Goal: Obtain resource: Obtain resource

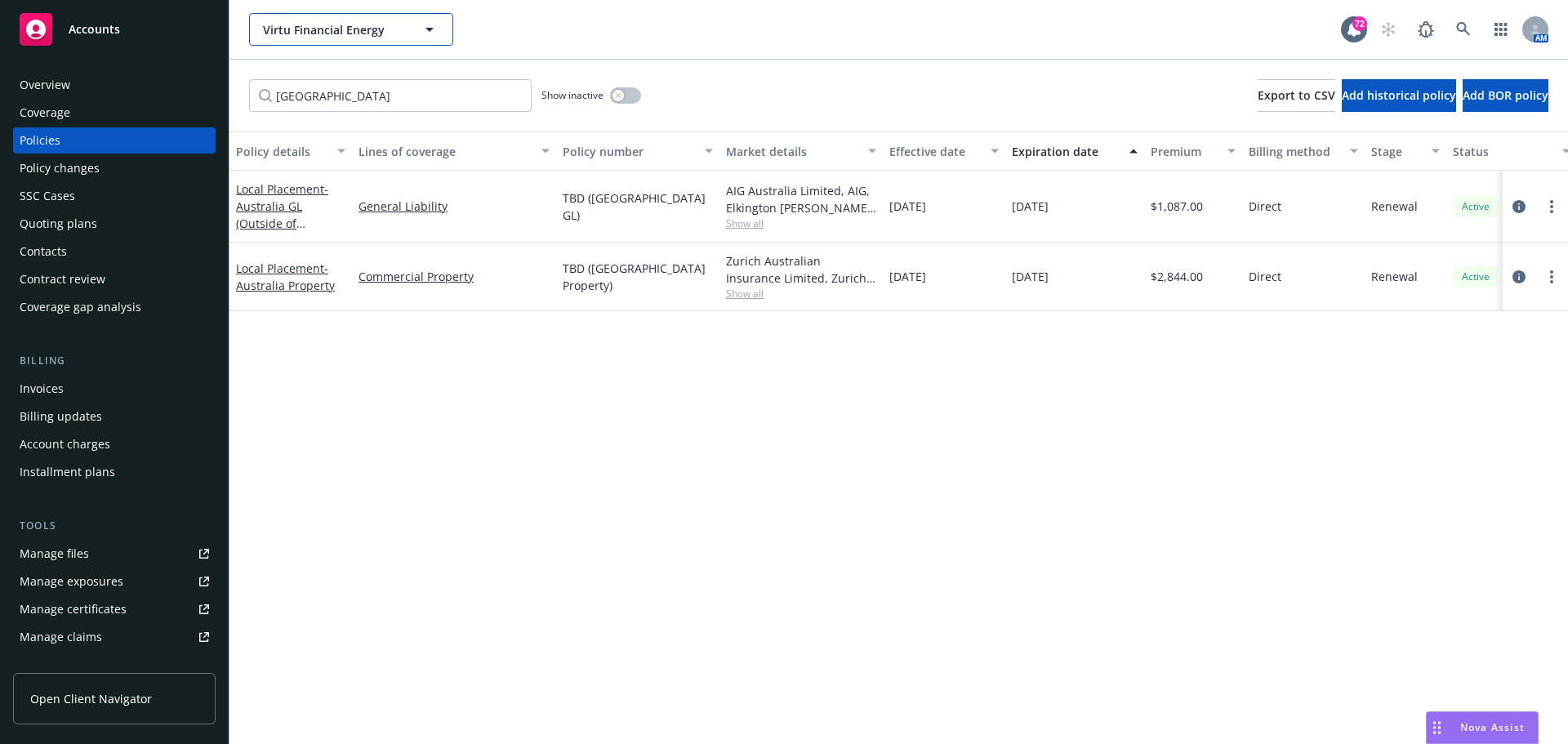
click at [310, 43] on button "Virtu Financial Energy" at bounding box center [350, 30] width 204 height 33
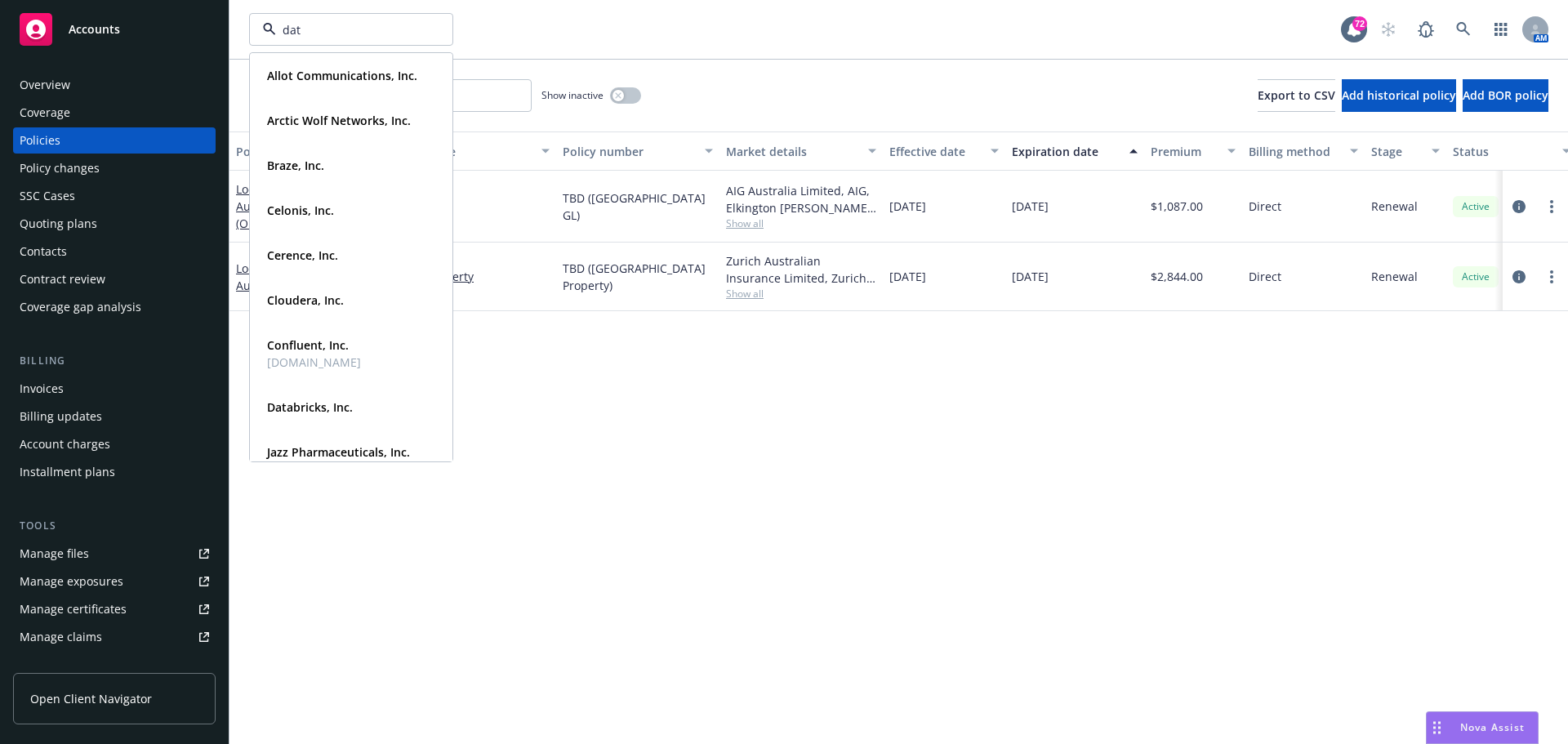
type input "data"
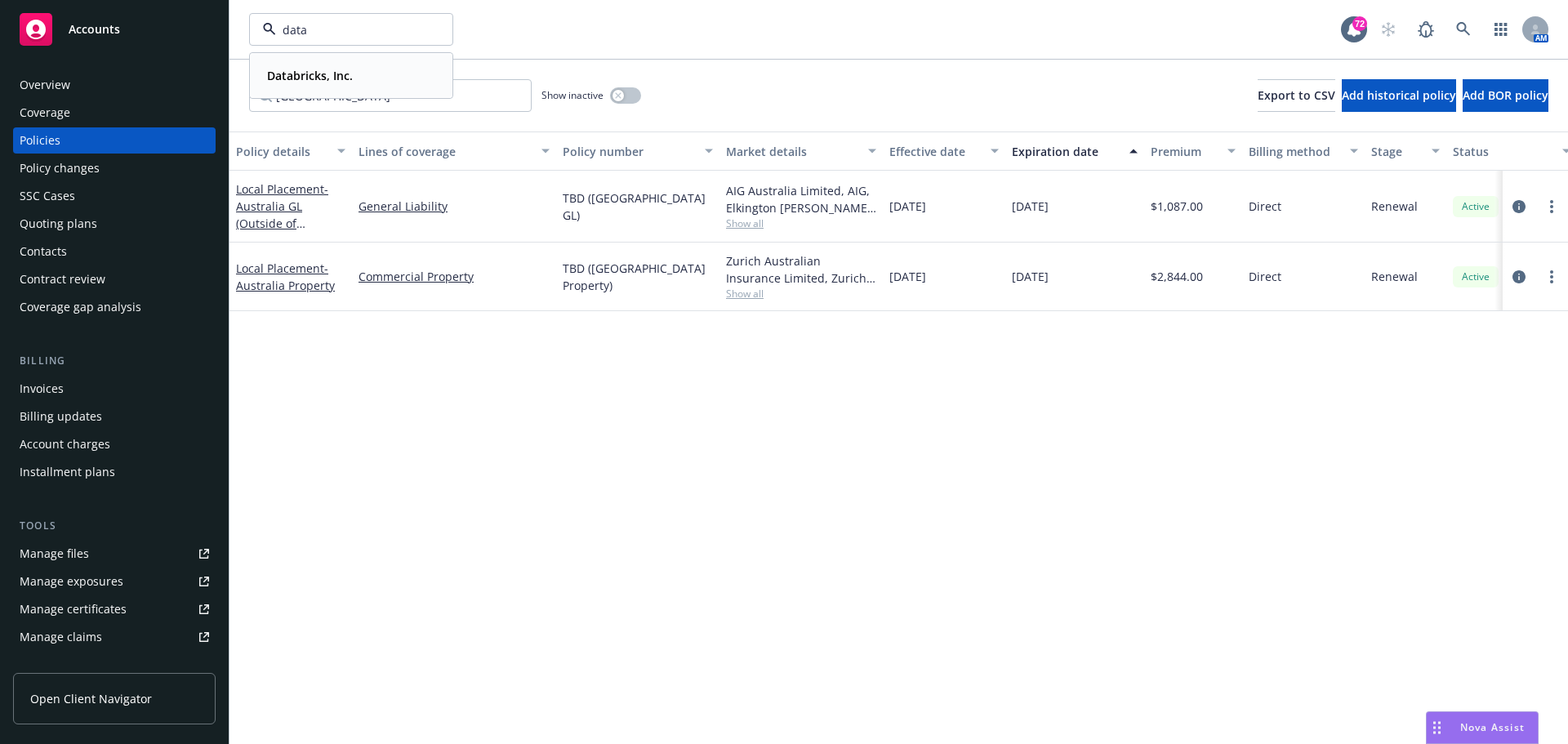
click at [326, 72] on strong "Databricks, Inc." at bounding box center [310, 76] width 86 height 16
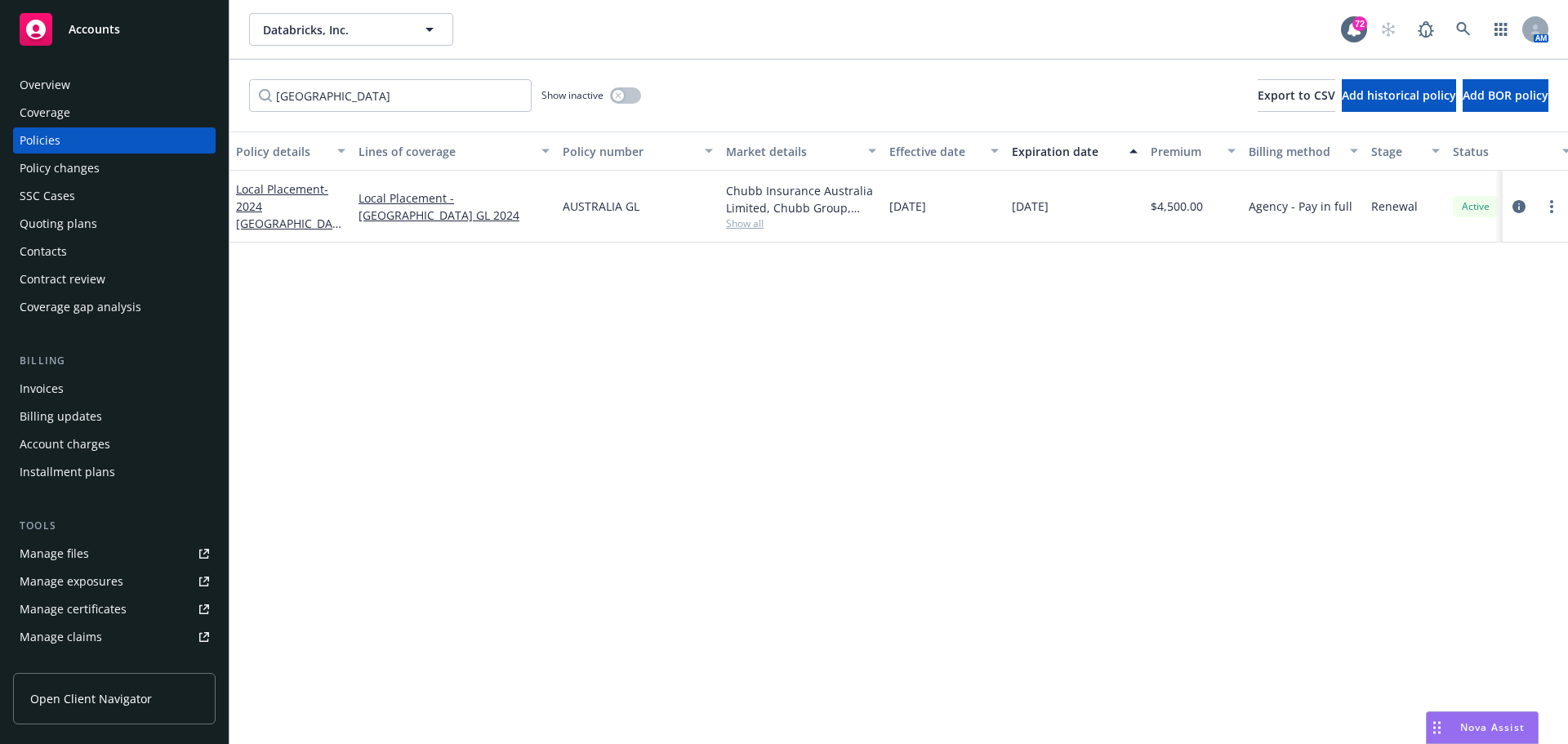
click at [79, 140] on div "Policies" at bounding box center [115, 141] width 190 height 26
click at [343, 103] on input "australia" at bounding box center [390, 96] width 283 height 33
drag, startPoint x: 344, startPoint y: 103, endPoint x: 273, endPoint y: 101, distance: 71.0
click at [273, 101] on input "australia" at bounding box center [390, 96] width 283 height 33
type input "Foreign"
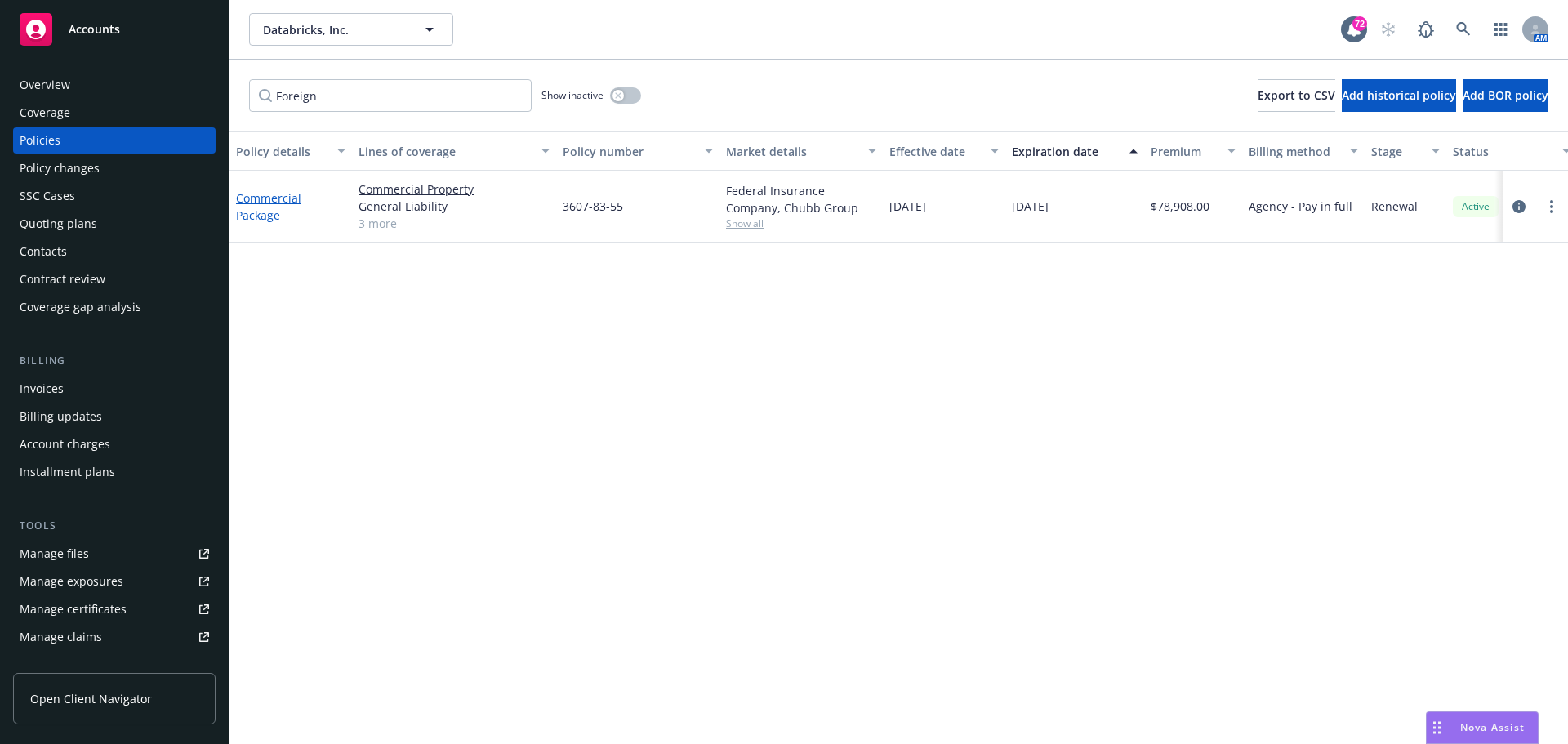
click at [275, 193] on link "Commercial Package" at bounding box center [268, 207] width 65 height 33
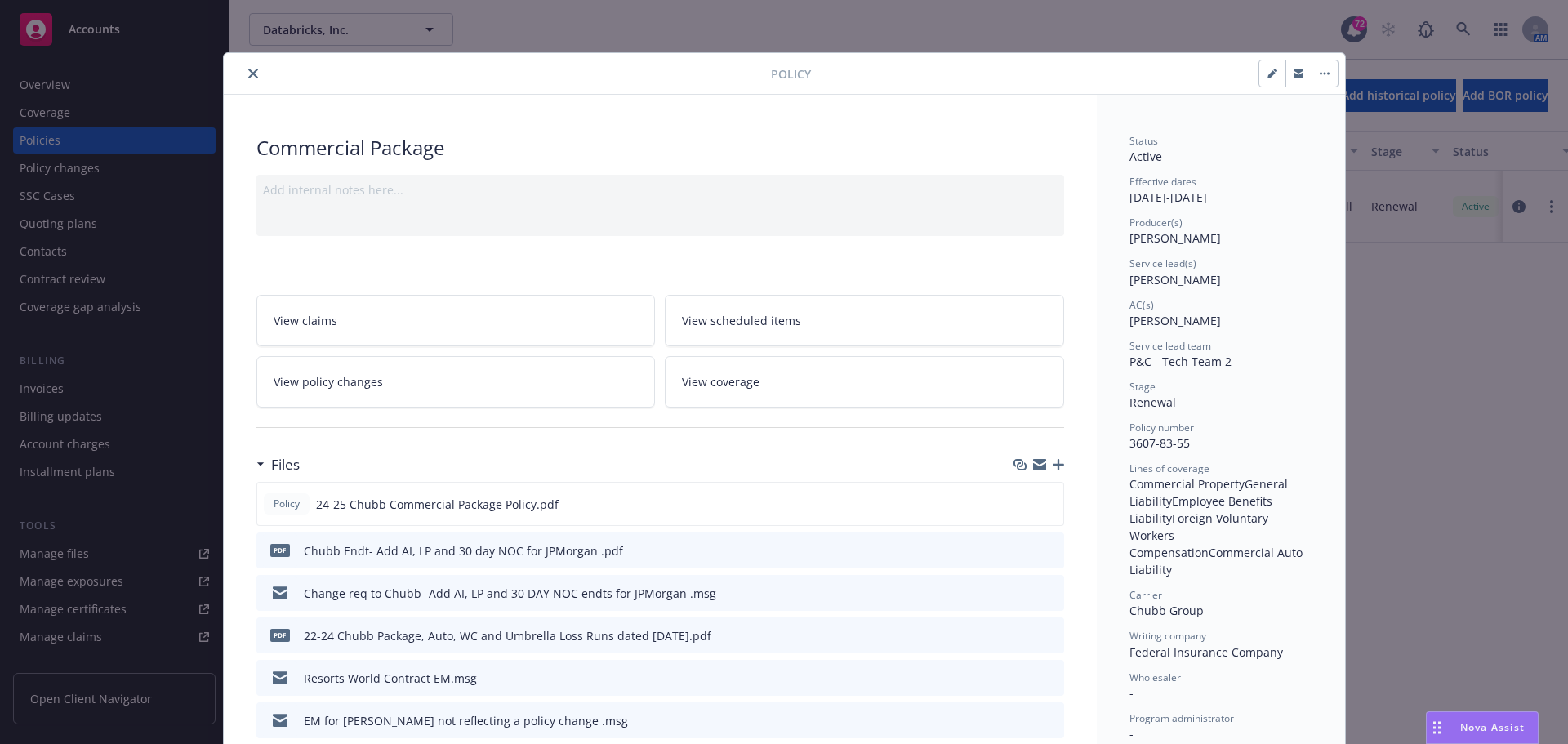
click at [254, 74] on button "close" at bounding box center [253, 73] width 20 height 20
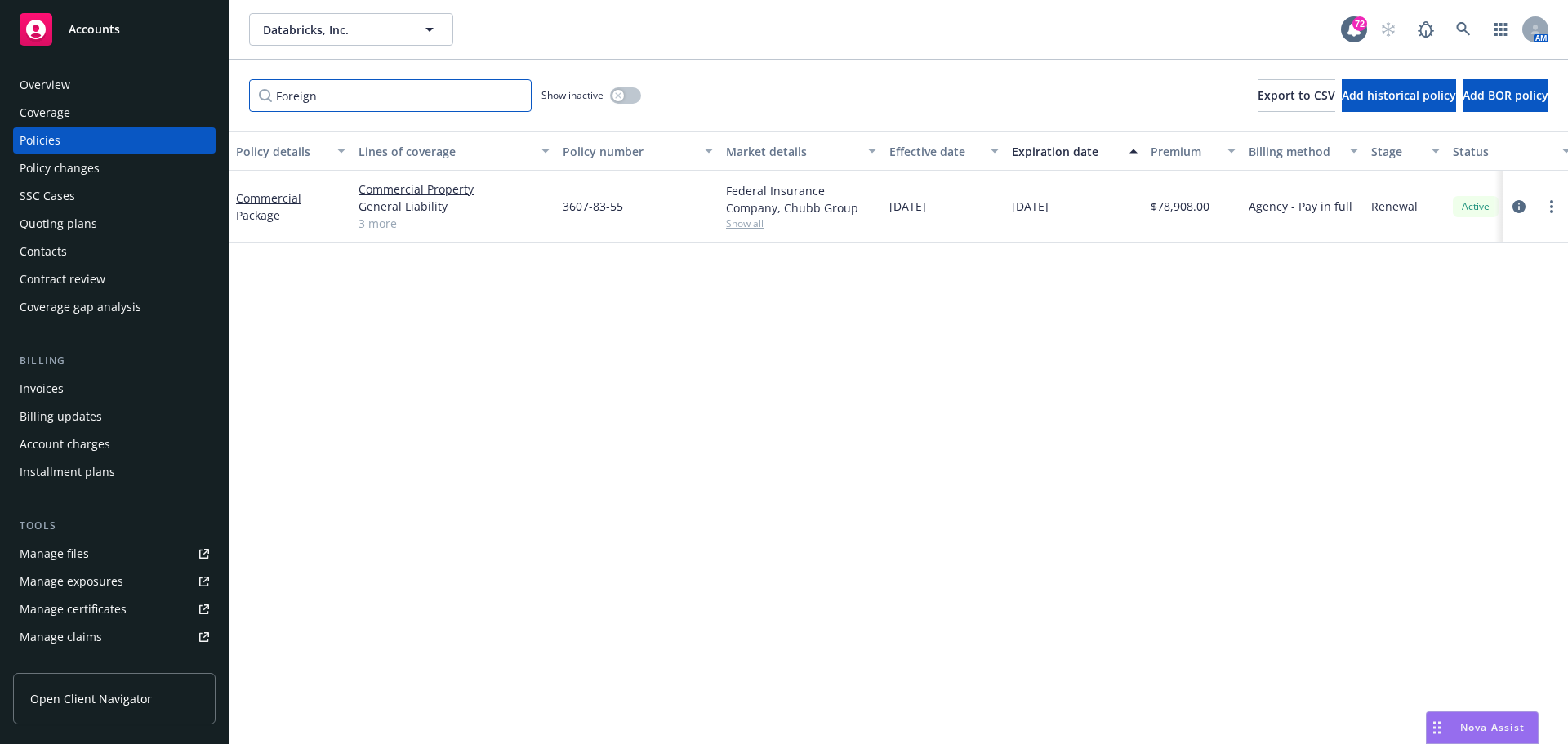
click at [307, 103] on input "Foreign" at bounding box center [390, 96] width 283 height 33
drag, startPoint x: 339, startPoint y: 102, endPoint x: 204, endPoint y: 84, distance: 136.2
click at [198, 89] on div "Accounts Overview Coverage Policies Policy changes SSC Cases Quoting plans Cont…" at bounding box center [784, 372] width 1568 height 744
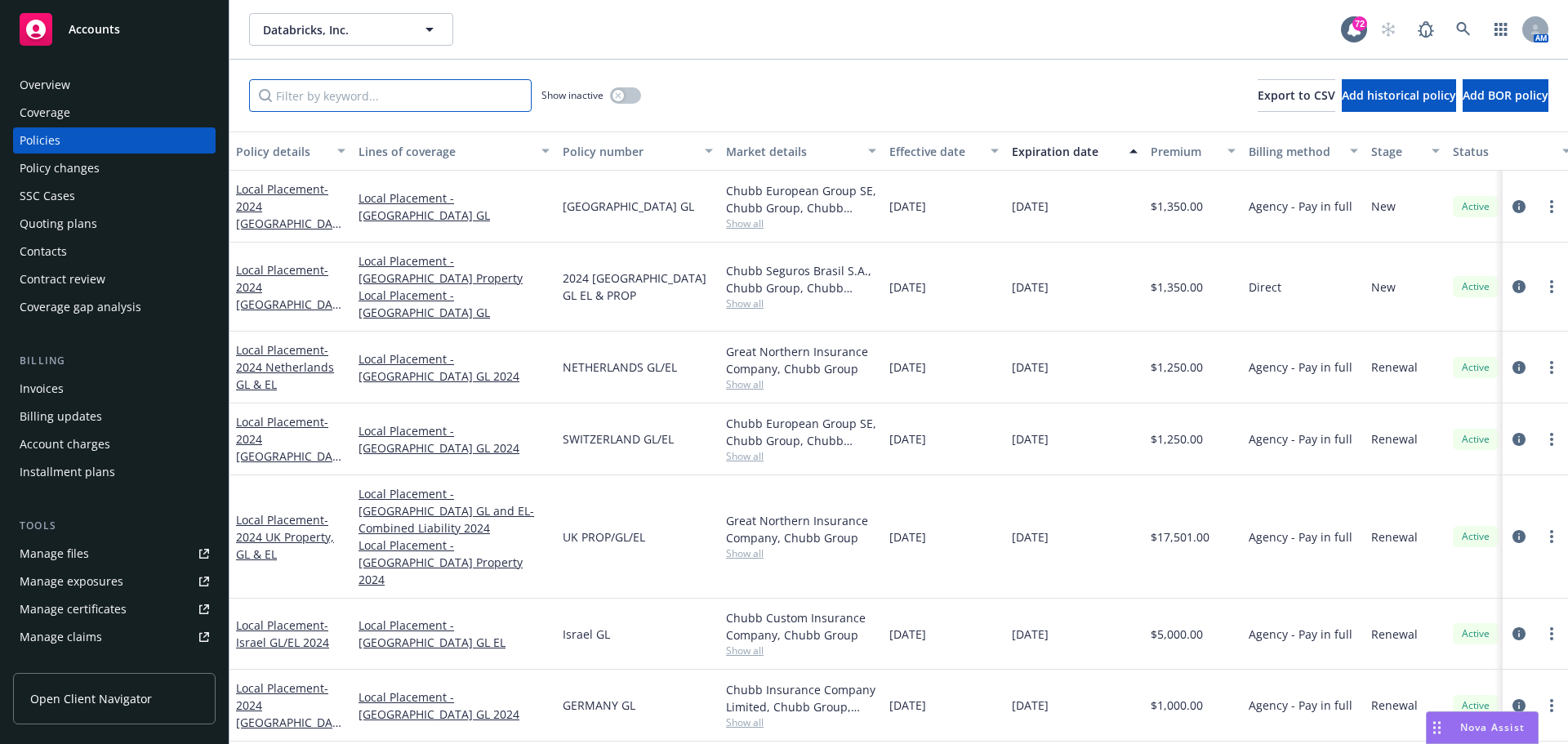
click at [343, 99] on input "Filter by keyword..." at bounding box center [390, 96] width 283 height 33
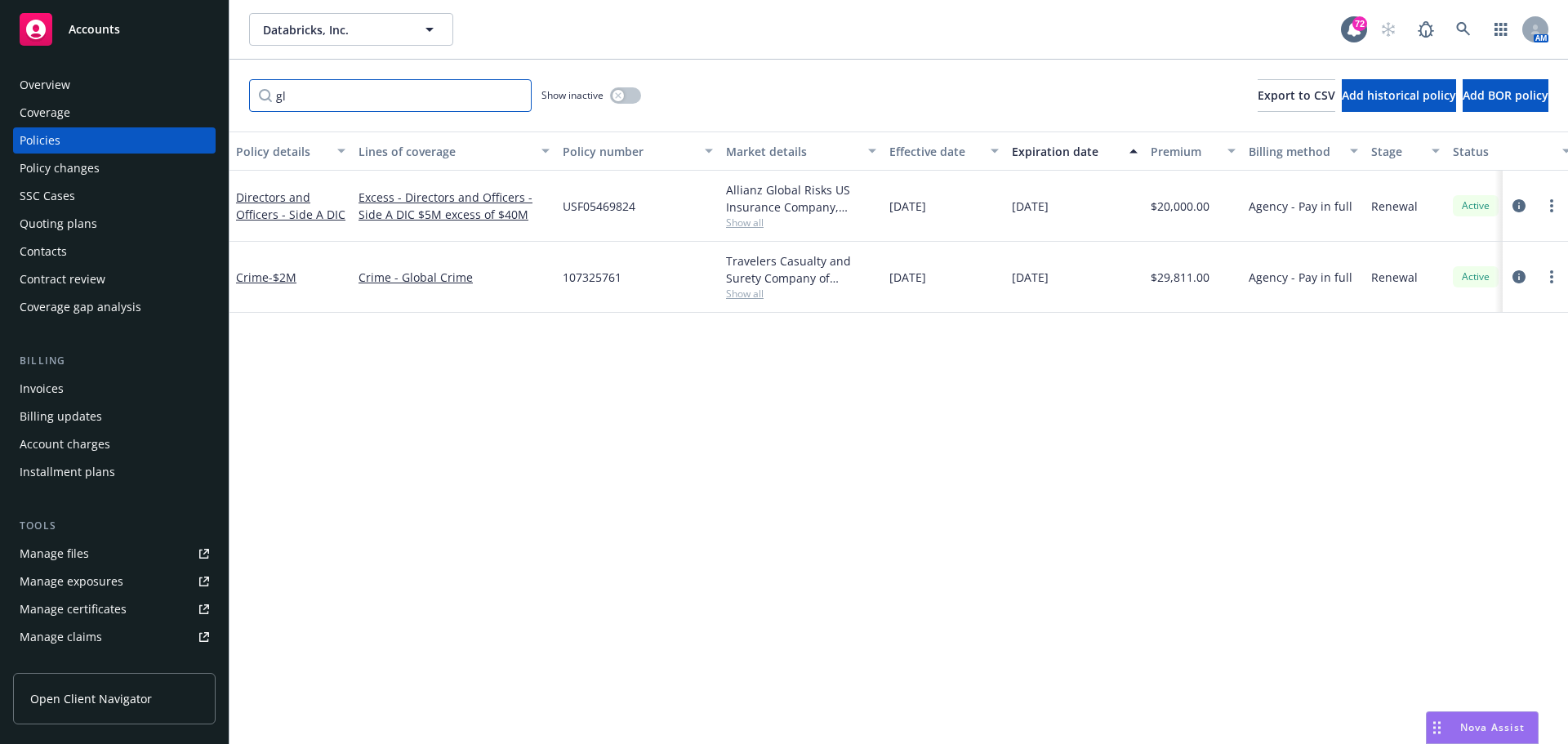
type input "g"
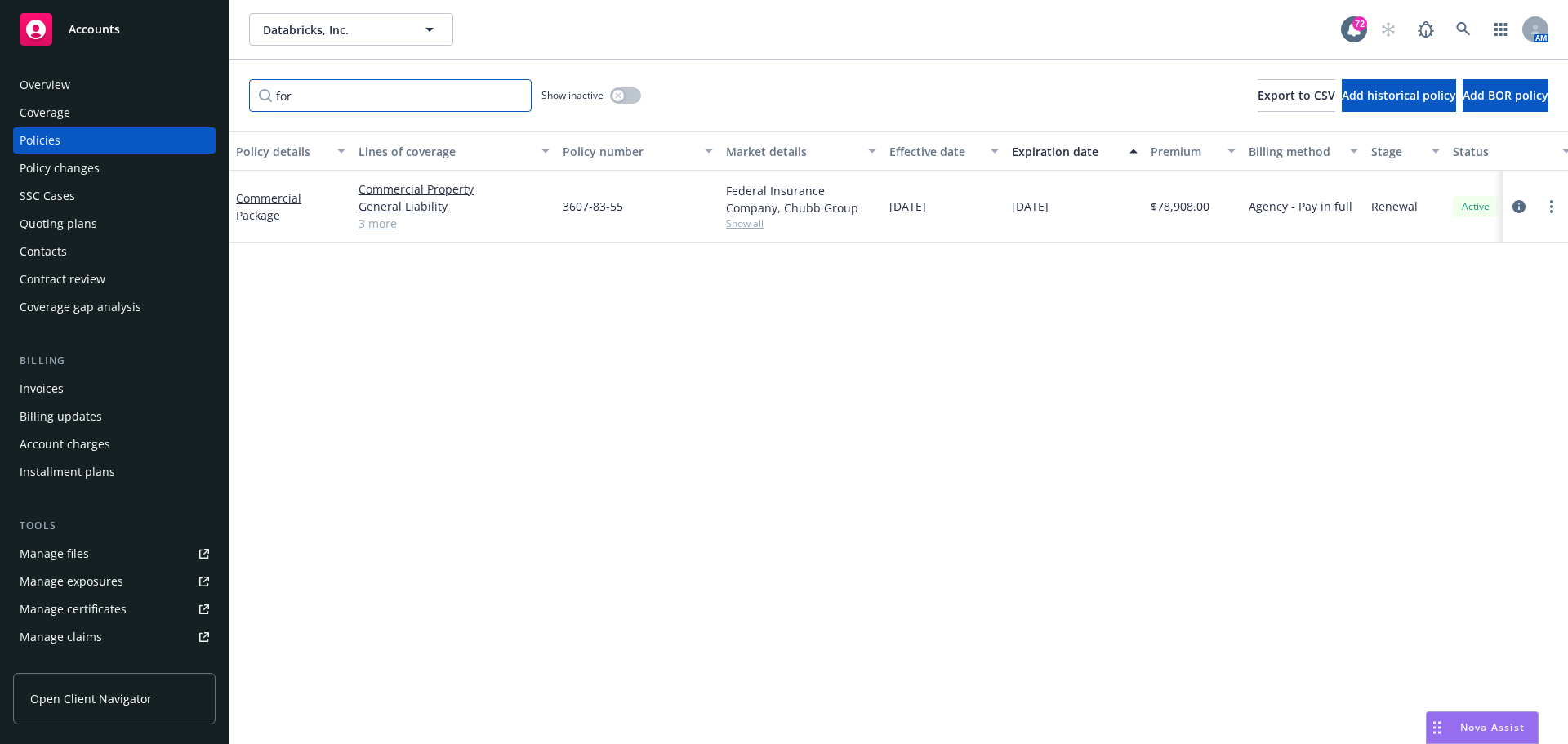
type input "for"
click at [261, 204] on link "Commercial Package" at bounding box center [268, 207] width 65 height 33
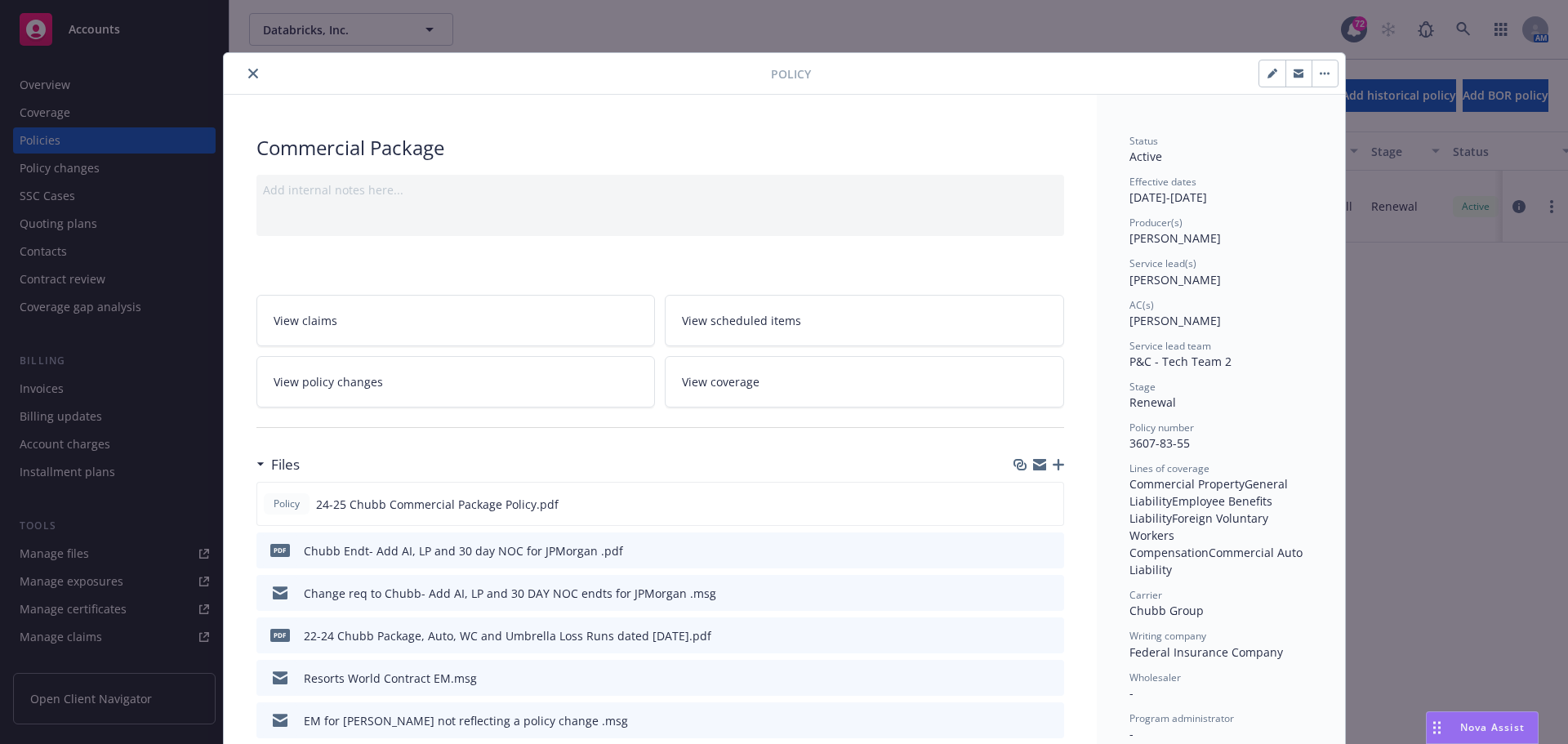
click at [244, 78] on button "close" at bounding box center [253, 73] width 20 height 20
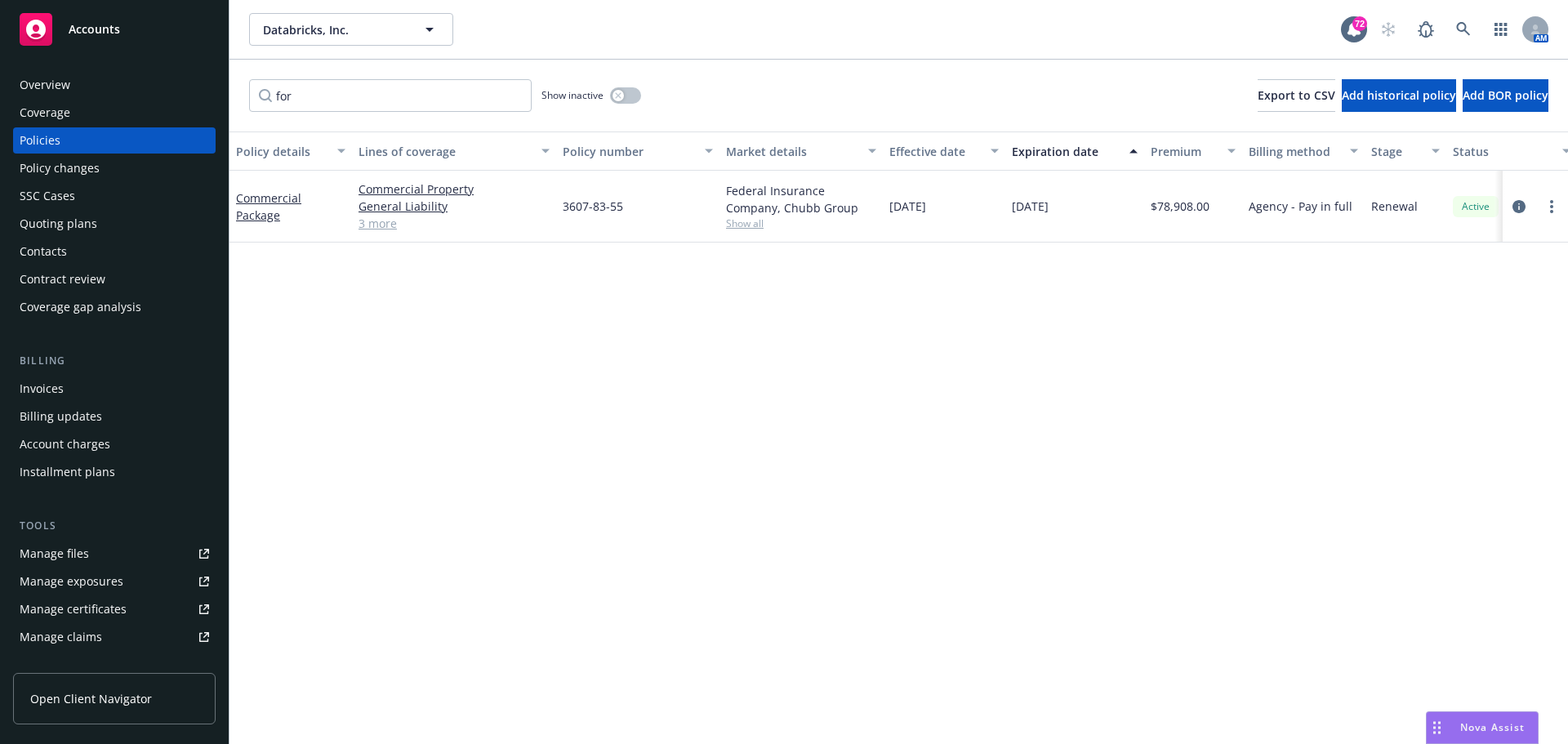
click at [107, 83] on div "Overview" at bounding box center [115, 85] width 190 height 26
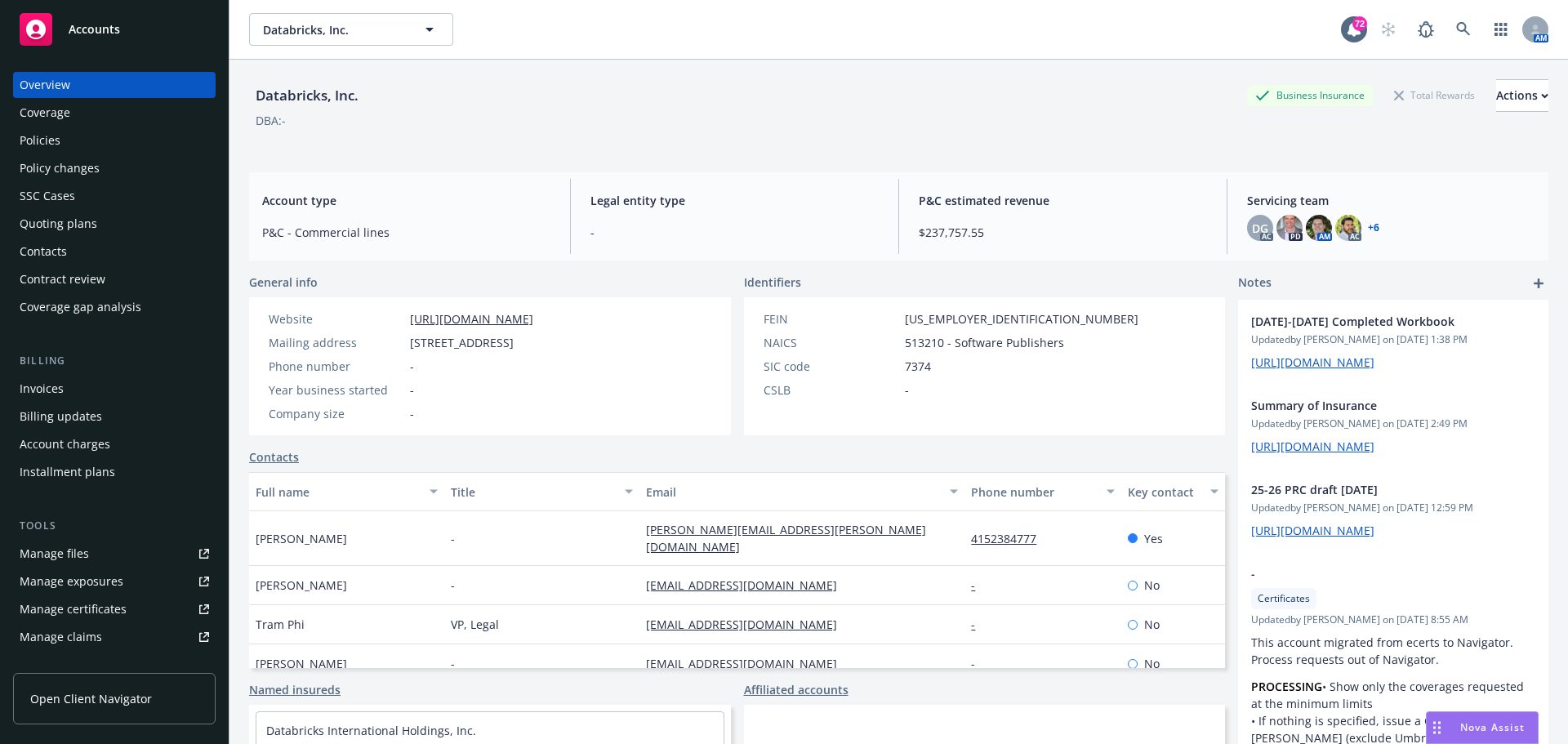
click at [74, 136] on div "Policies" at bounding box center [115, 141] width 190 height 26
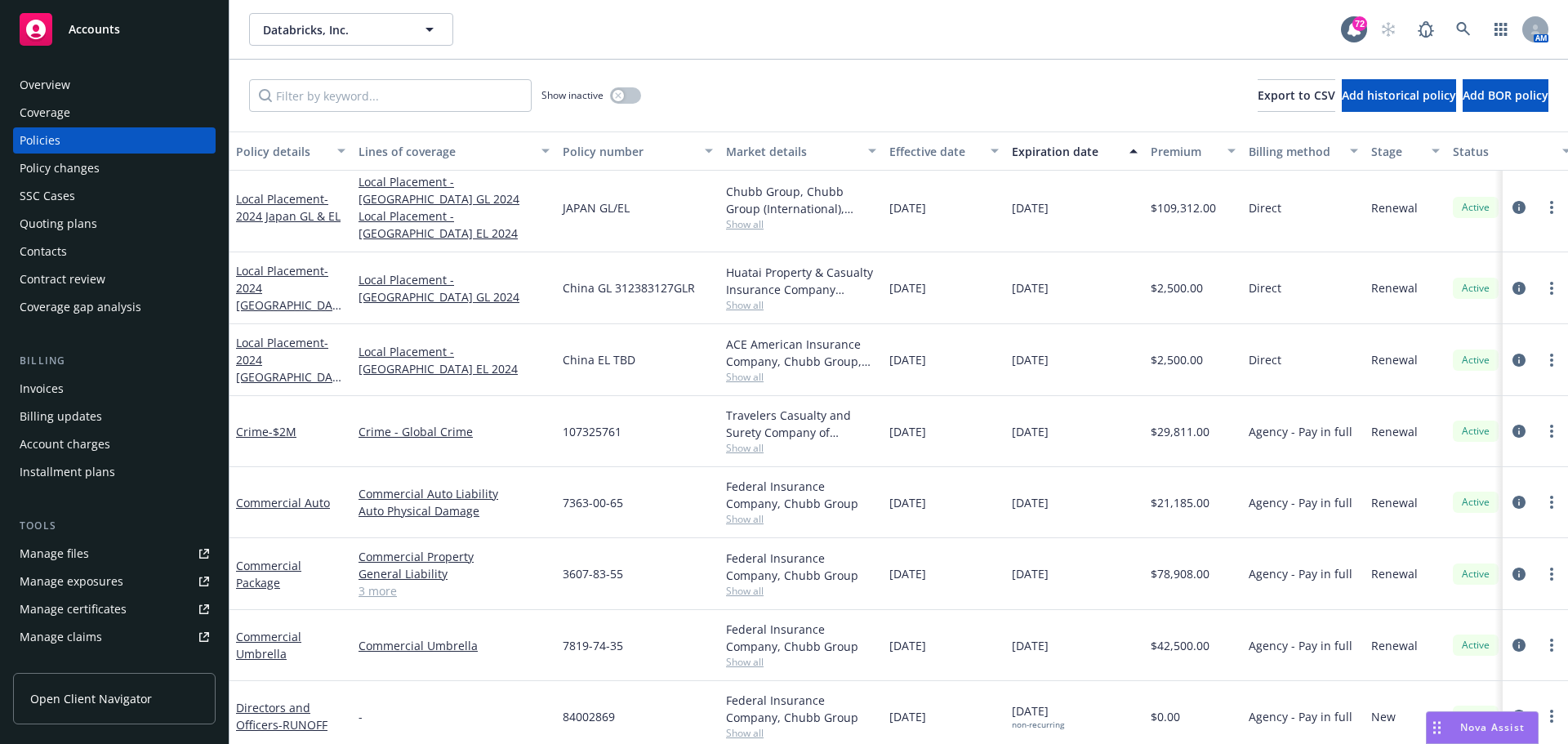
scroll to position [2425, 0]
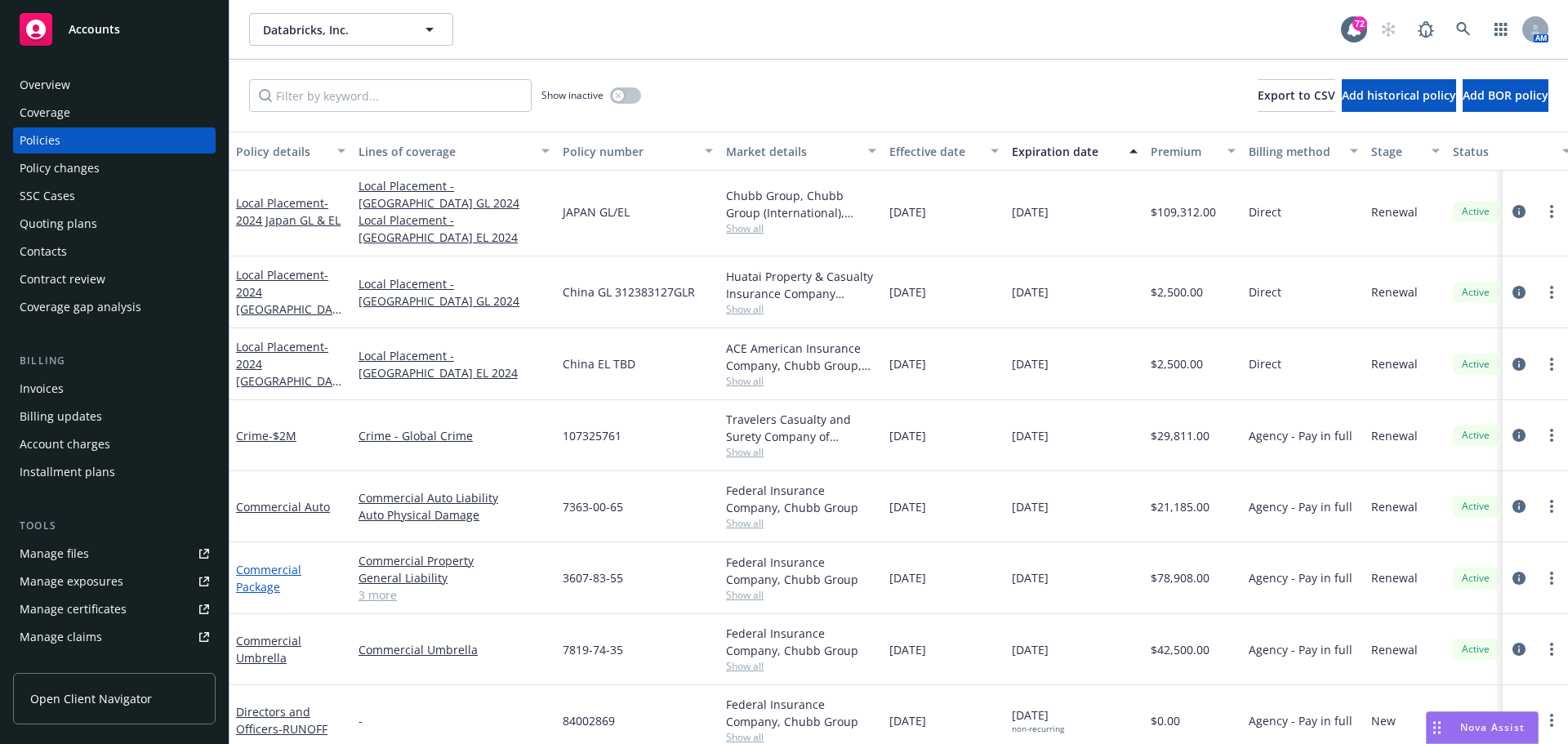
click at [255, 561] on link "Commercial Package" at bounding box center [268, 578] width 65 height 33
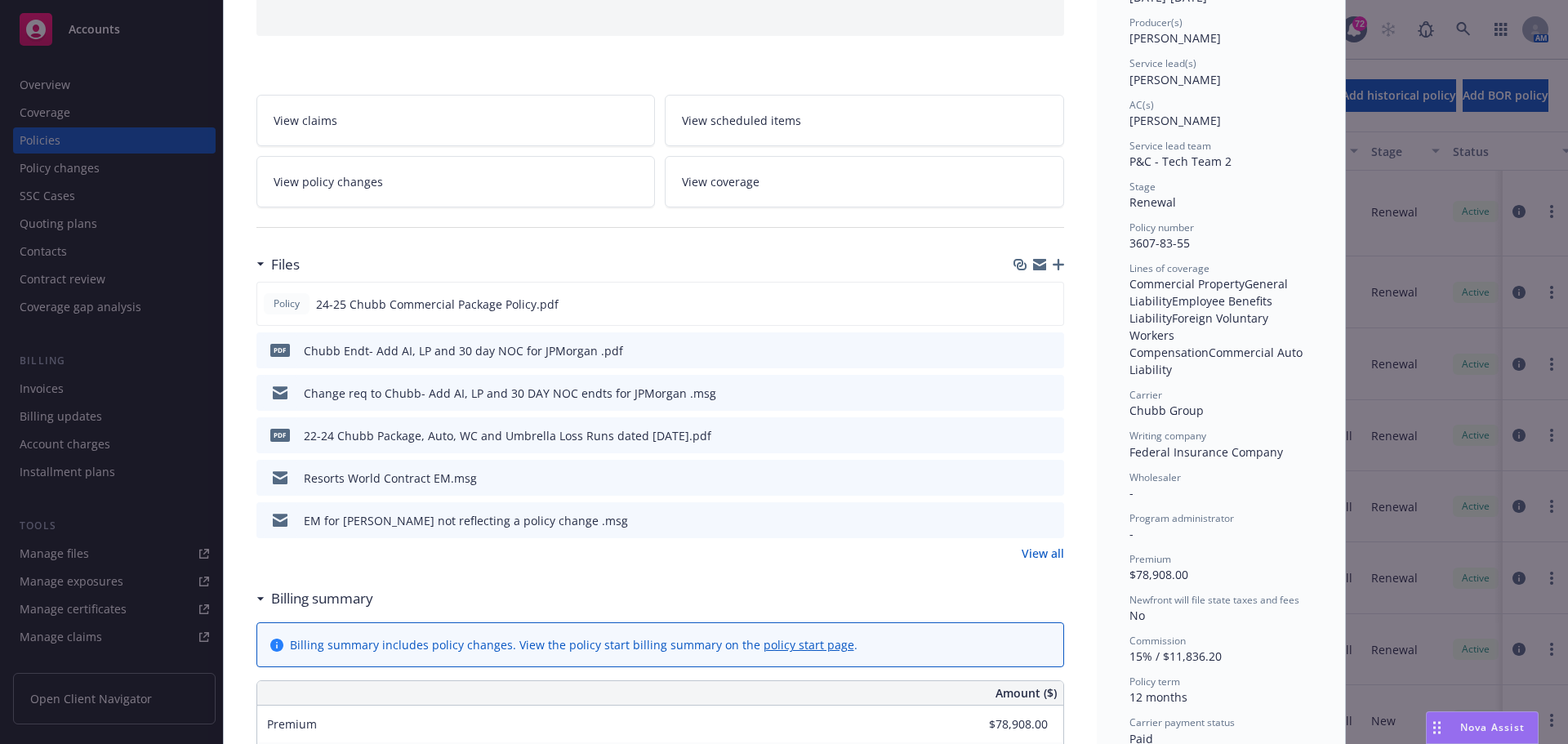
scroll to position [212, 0]
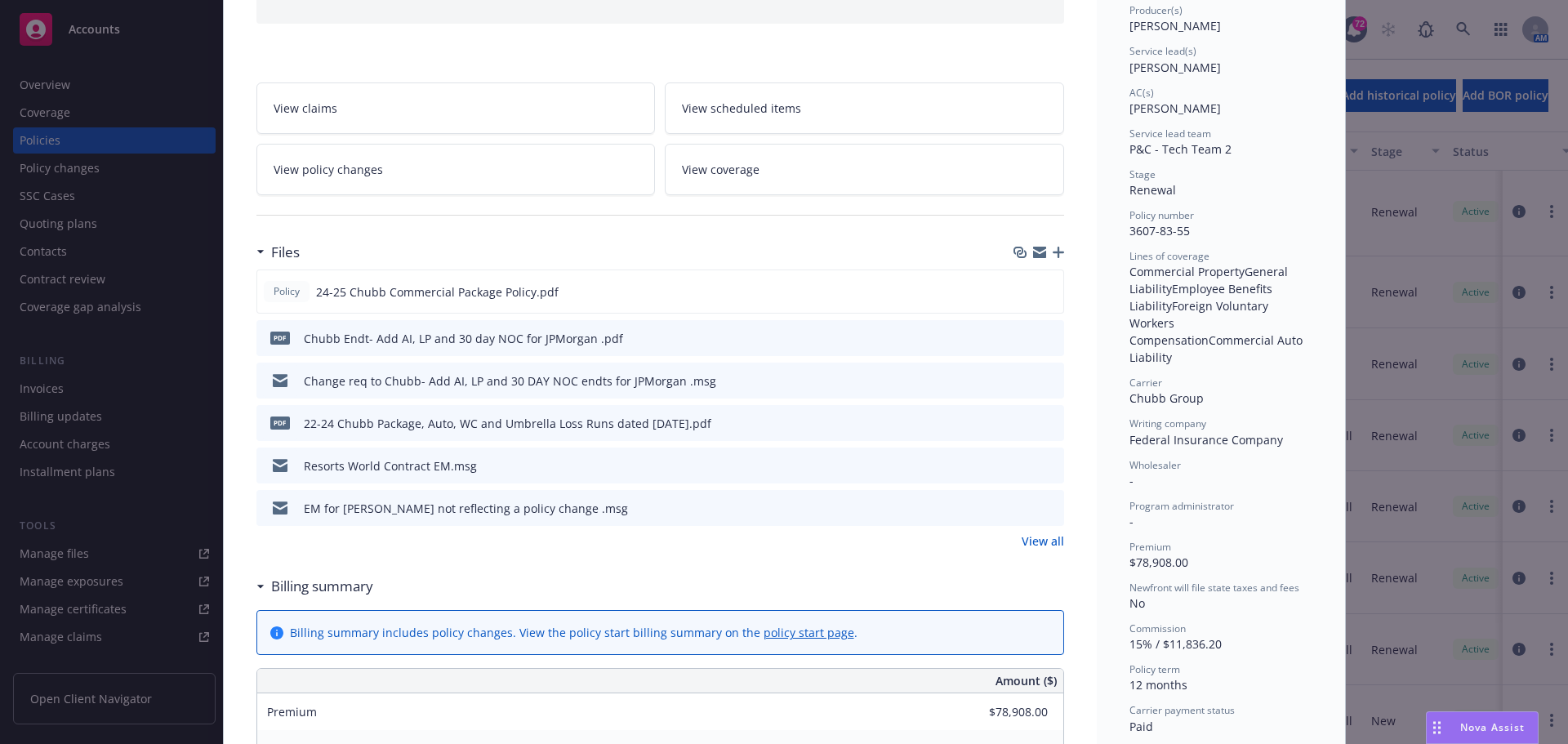
click at [1034, 538] on link "View all" at bounding box center [1043, 541] width 43 height 17
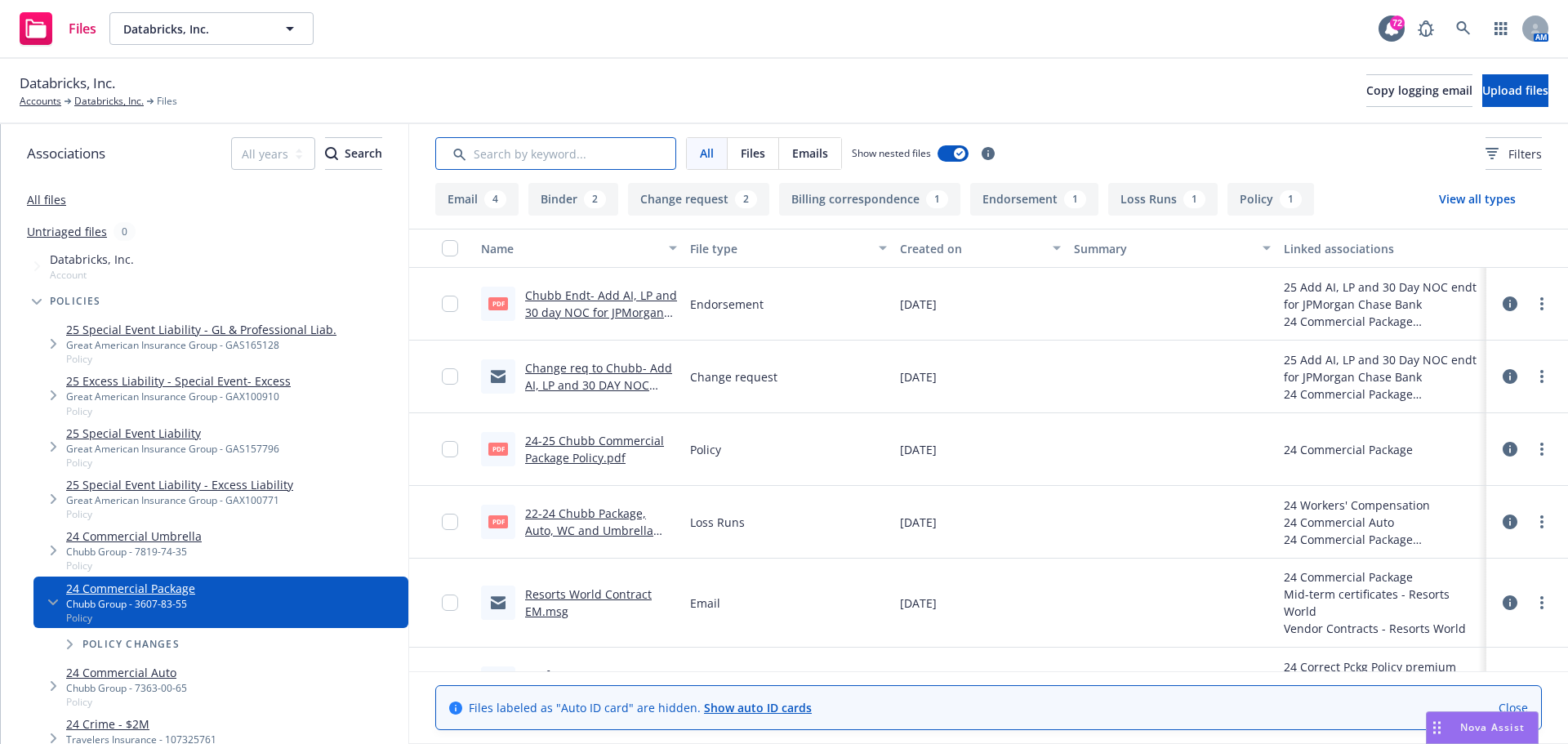
click at [595, 157] on input "Search by keyword..." at bounding box center [556, 154] width 241 height 33
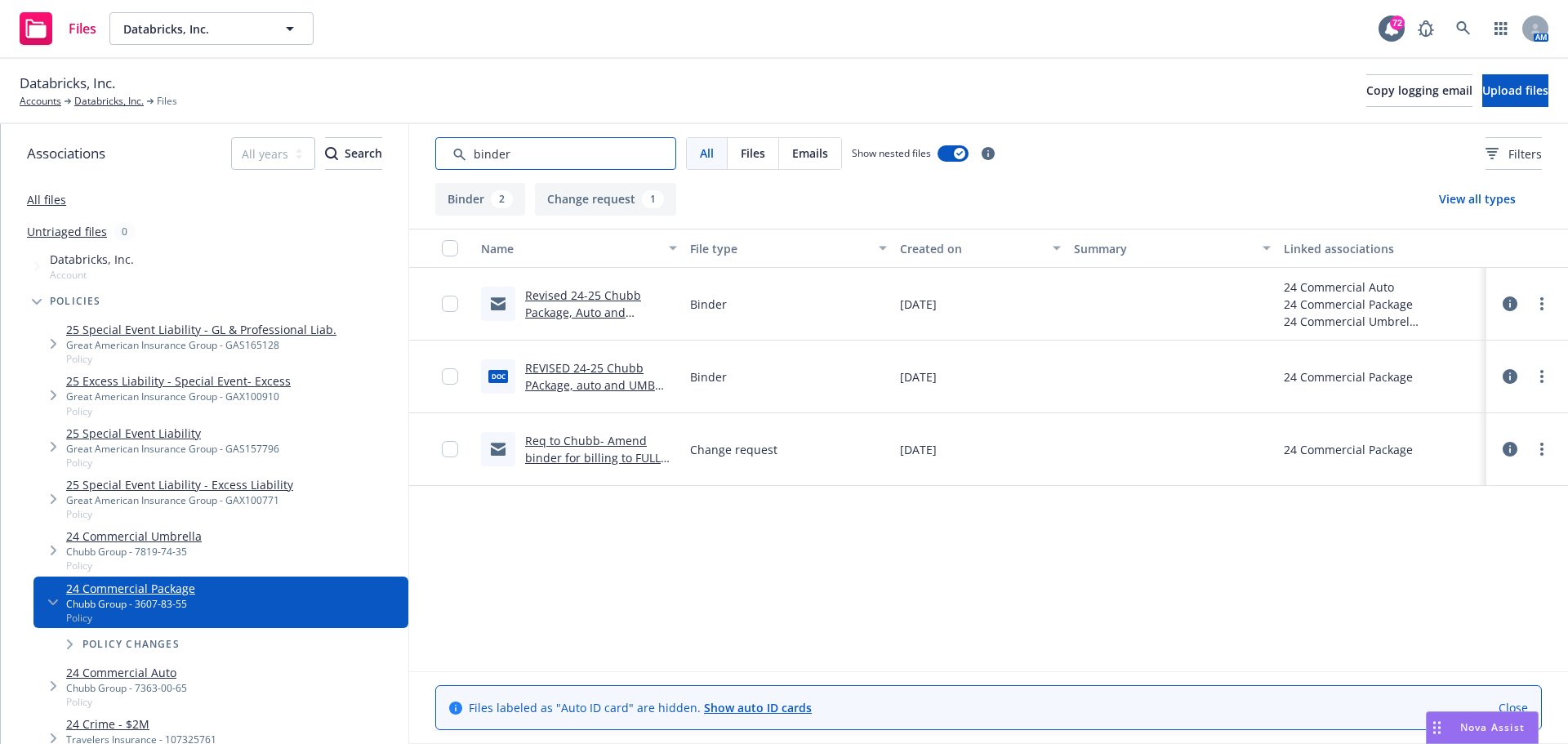
type input "binder"
click at [565, 324] on div "Revised 24-25 Chubb Package, Auto and Umbrella binder .msg" at bounding box center [579, 304] width 209 height 73
click at [566, 307] on link "Revised 24-25 Chubb Package, Auto and Umbrella binder .msg" at bounding box center [585, 312] width 120 height 50
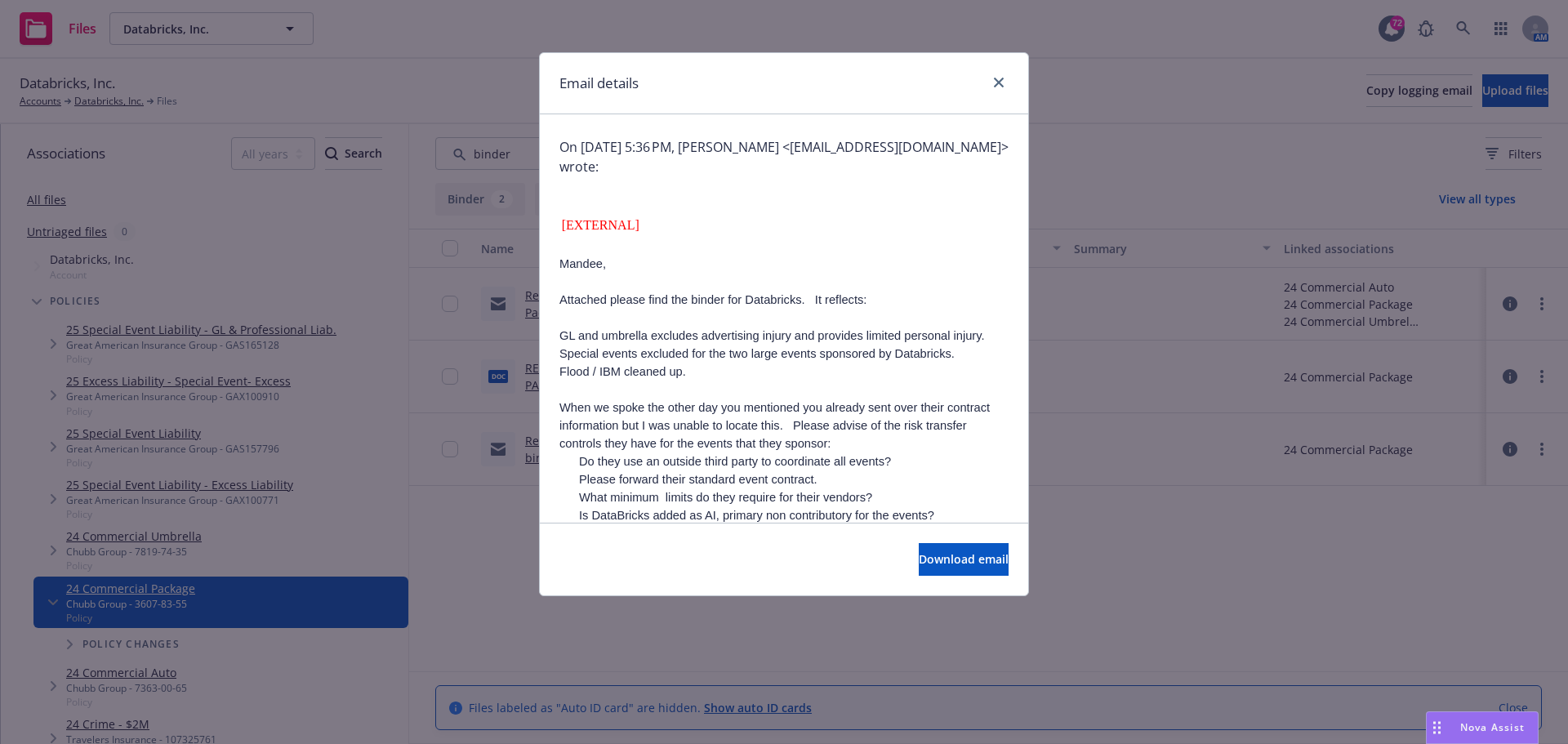
scroll to position [245, 0]
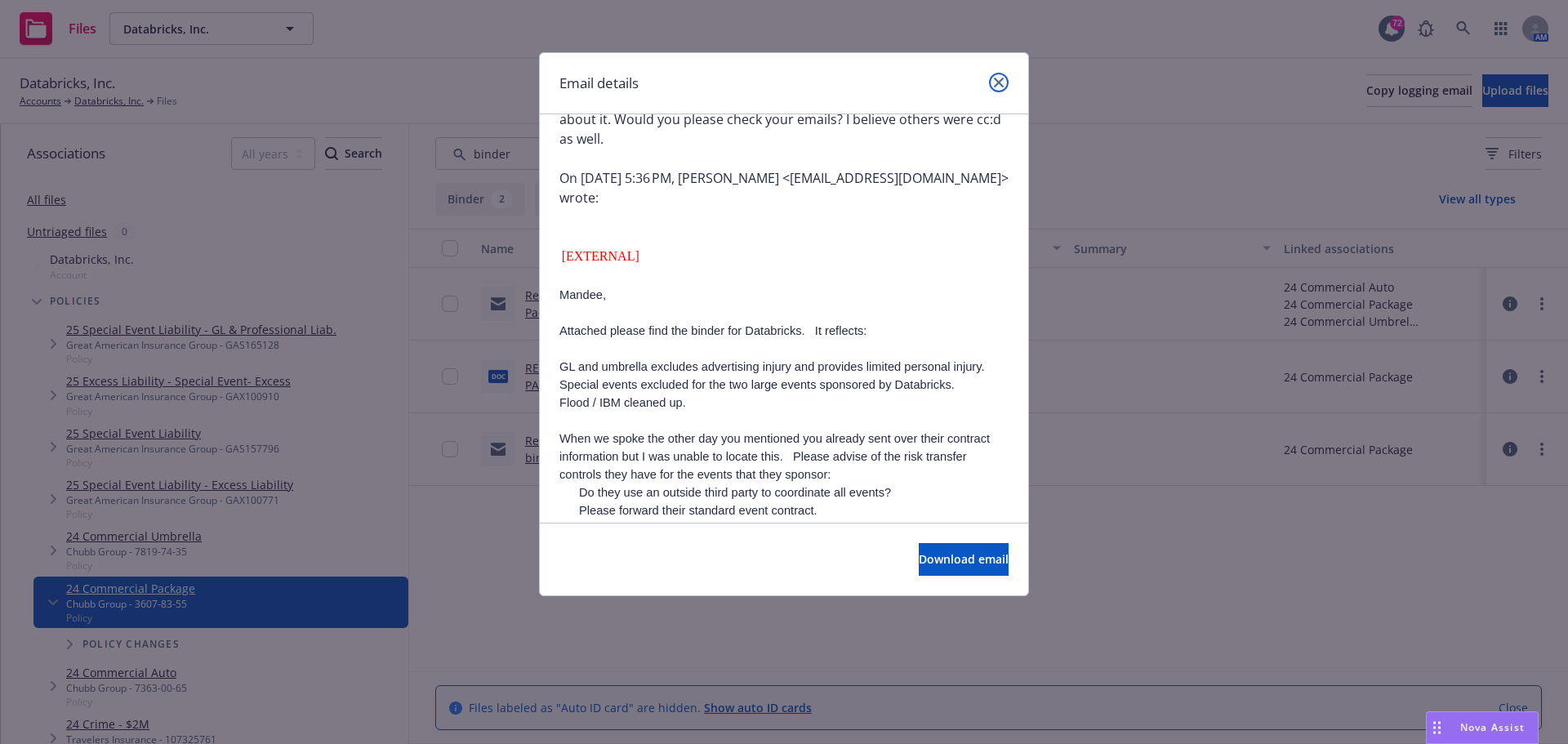
click at [990, 84] on link "close" at bounding box center [998, 83] width 20 height 20
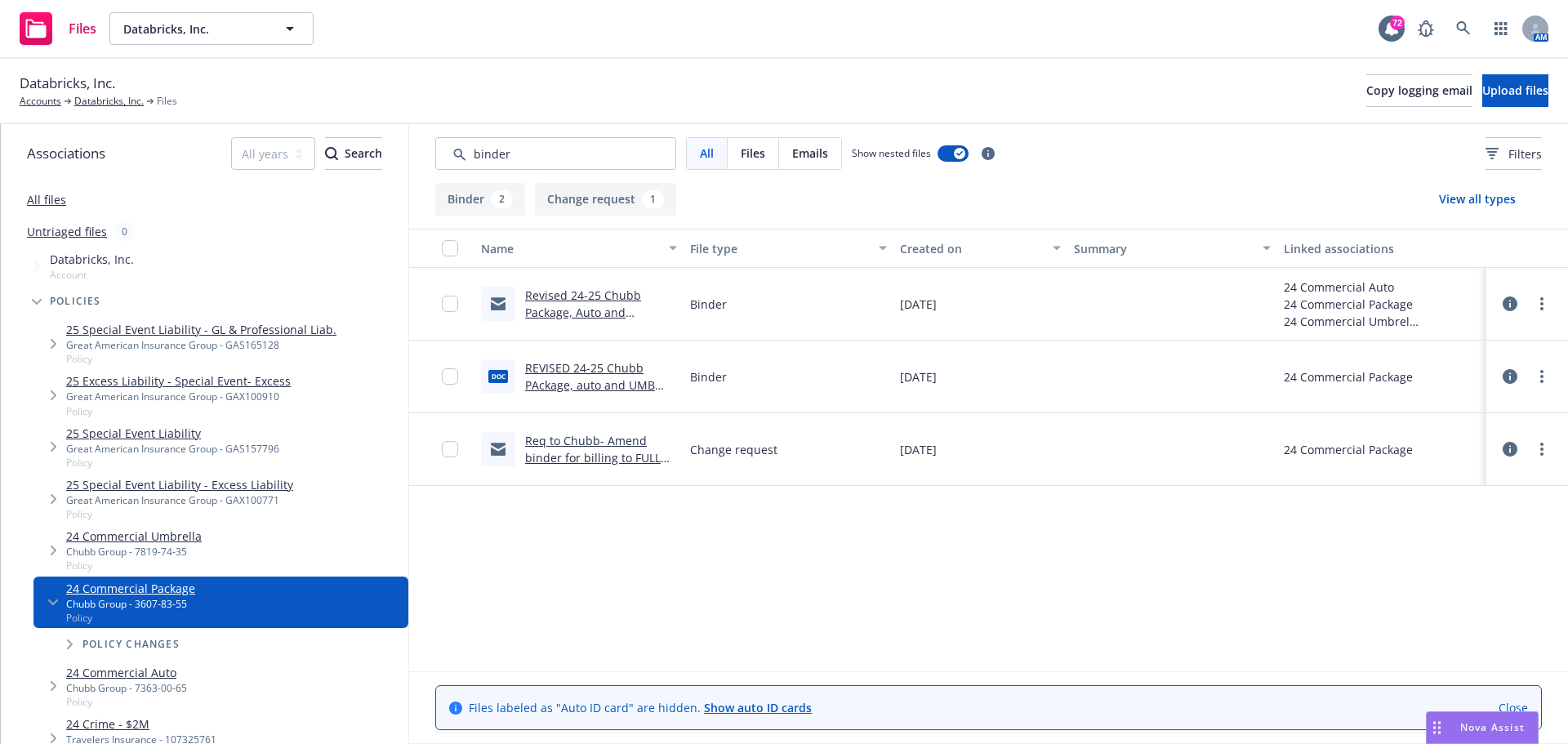
click at [600, 371] on link "REVISED 24-25 Chubb PAckage, auto and UMB binder .doc" at bounding box center [590, 384] width 130 height 50
click at [109, 96] on link "Databricks, Inc." at bounding box center [109, 101] width 70 height 15
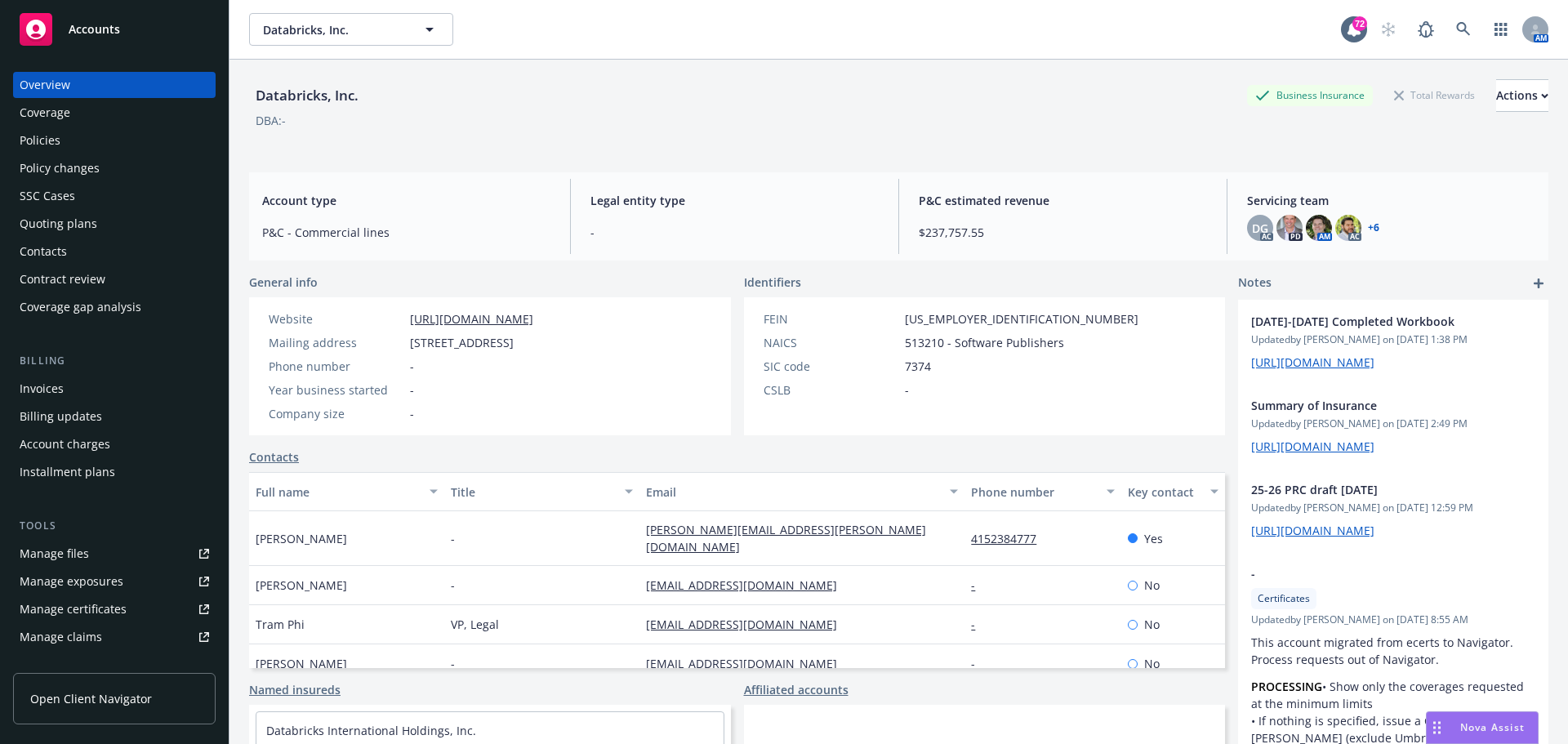
click at [83, 136] on div "Policies" at bounding box center [115, 141] width 190 height 26
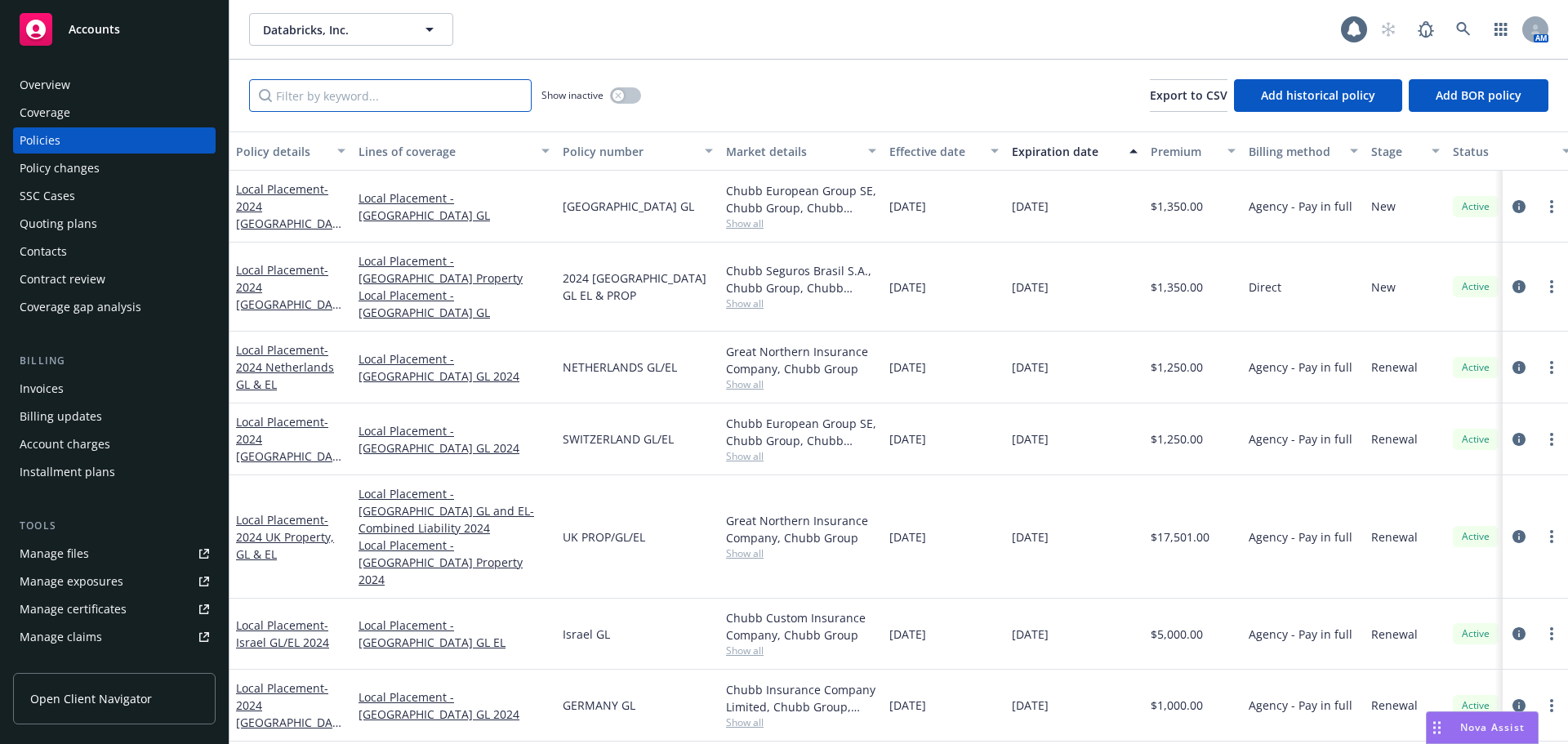
click at [328, 106] on input "Filter by keyword..." at bounding box center [390, 96] width 283 height 33
type input "me"
